Goal: Find specific page/section: Find specific page/section

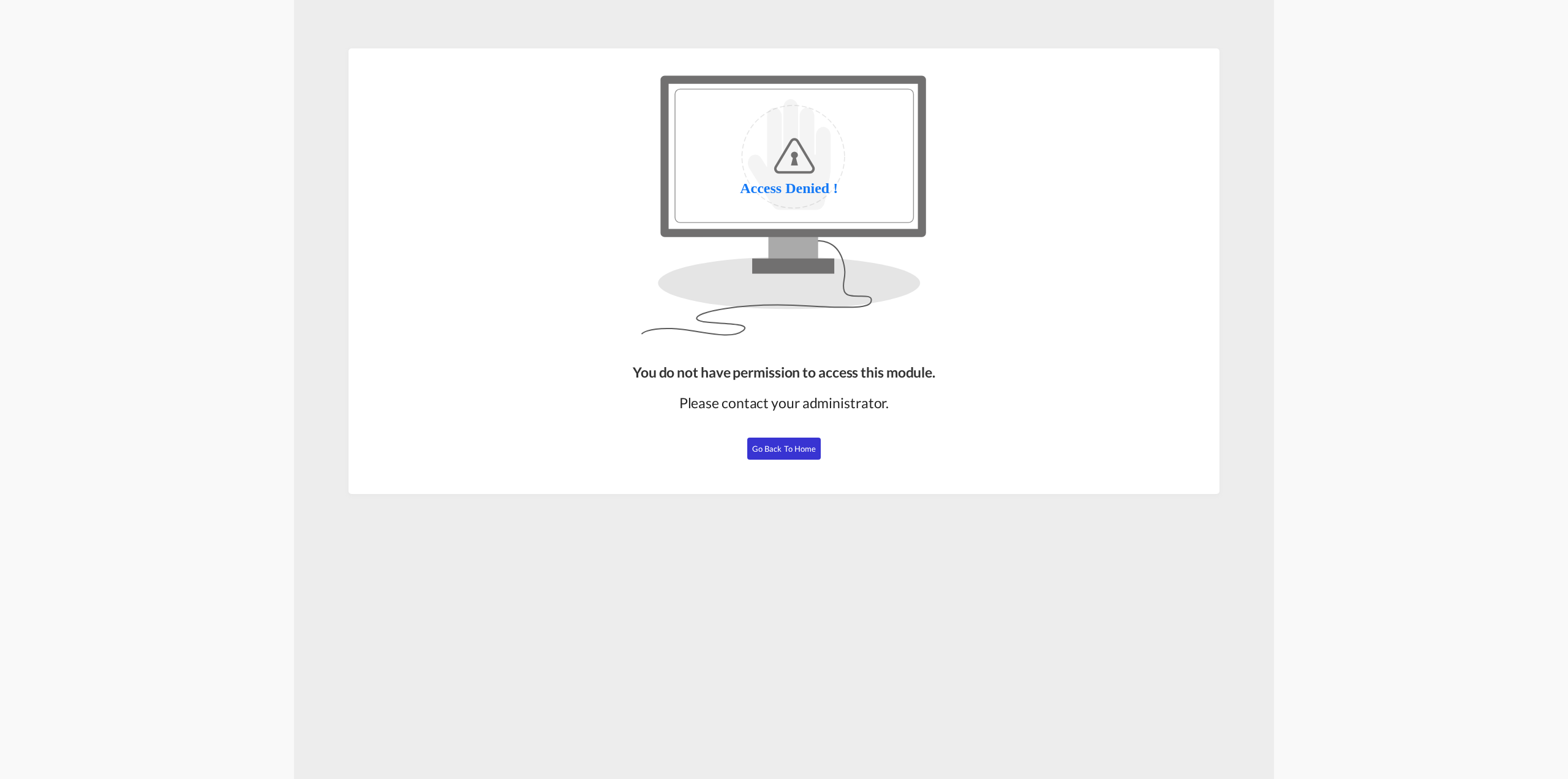
click at [814, 452] on span "Go Back to Home" at bounding box center [784, 449] width 64 height 10
click at [774, 452] on span "Go Back to Home" at bounding box center [784, 449] width 64 height 10
